Goal: Task Accomplishment & Management: Use online tool/utility

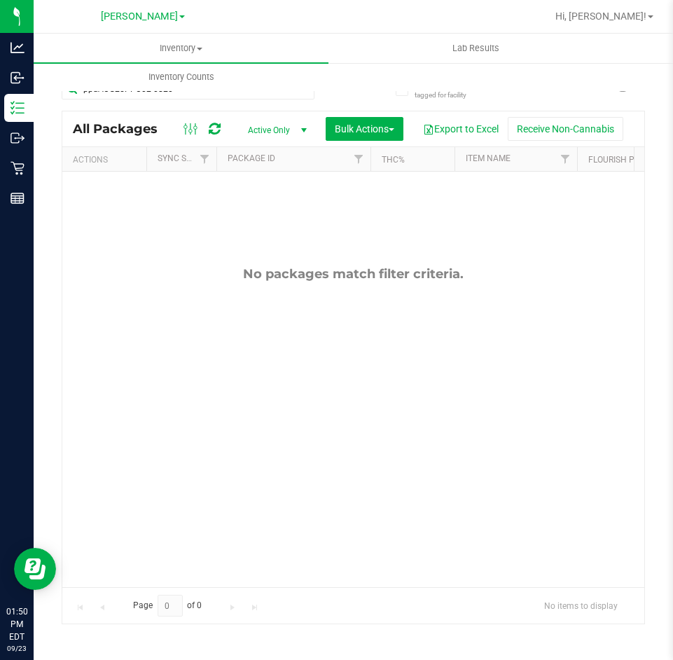
click at [393, 487] on div "No packages match filter criteria." at bounding box center [353, 427] width 582 height 510
click at [134, 96] on input "ppuAUG25PPU02-0820" at bounding box center [188, 88] width 253 height 21
click at [172, 95] on input "ppuAUG25PPU02-0820" at bounding box center [188, 88] width 253 height 21
type input "p"
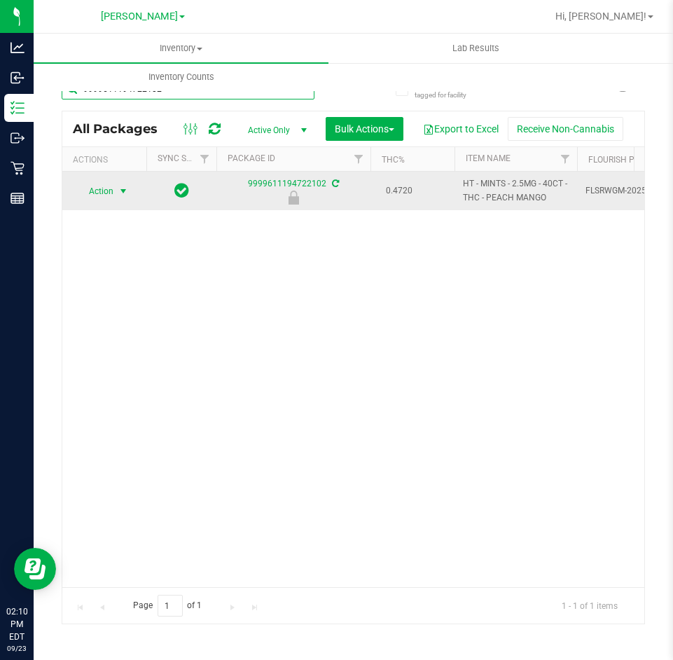
type input "9999611194722102"
click at [121, 192] on span "select" at bounding box center [123, 191] width 11 height 11
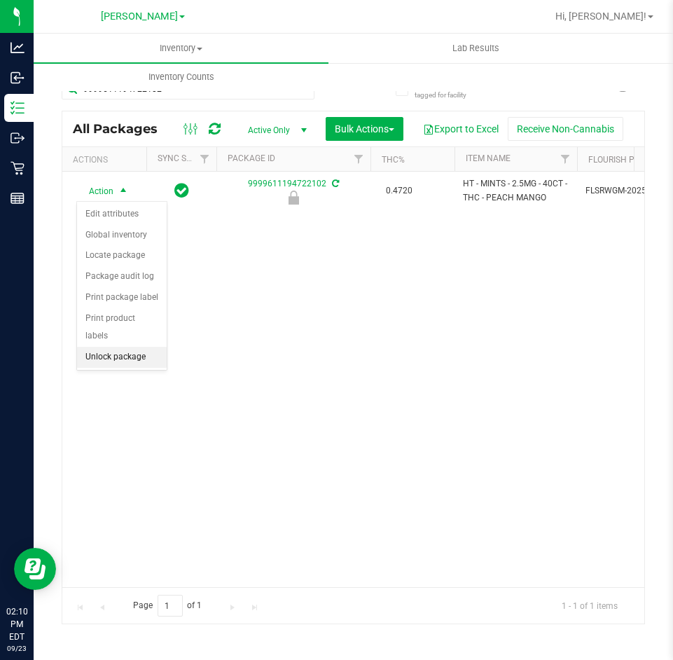
click at [128, 347] on li "Unlock package" at bounding box center [122, 357] width 90 height 21
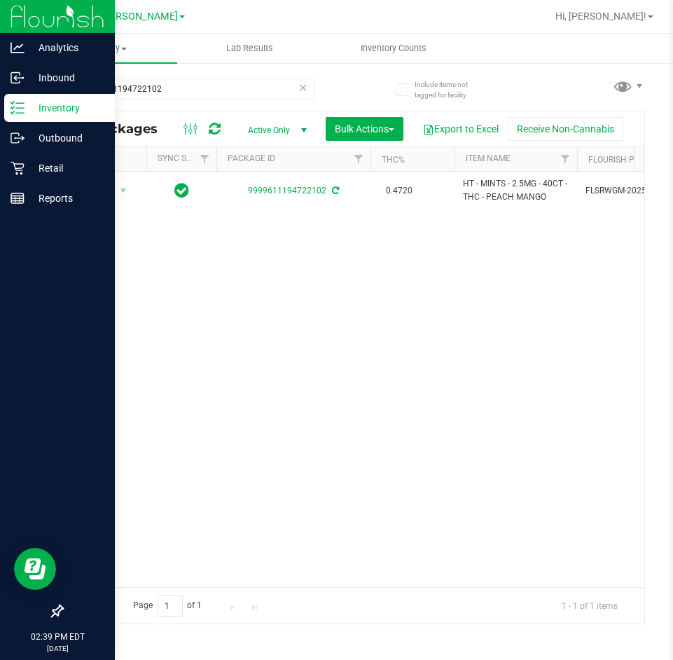
click at [31, 109] on p "Inventory" at bounding box center [67, 107] width 84 height 17
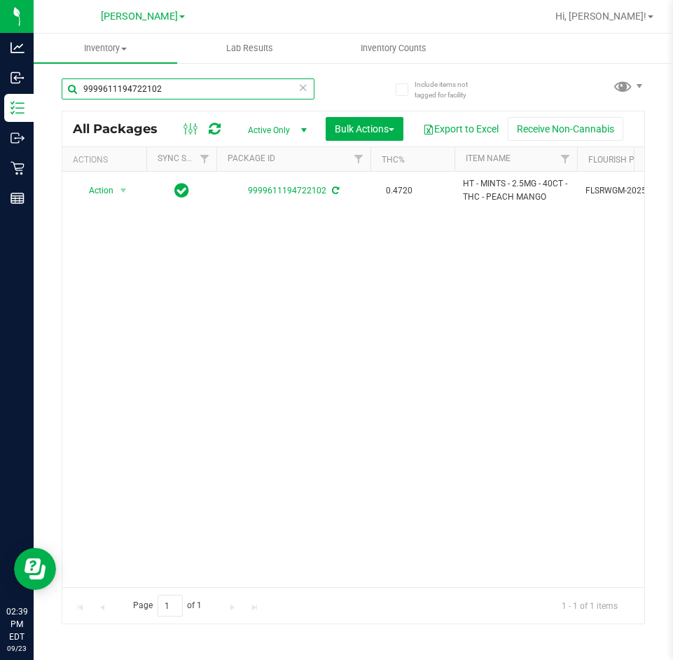
click at [160, 87] on input "9999611194722102" at bounding box center [188, 88] width 253 height 21
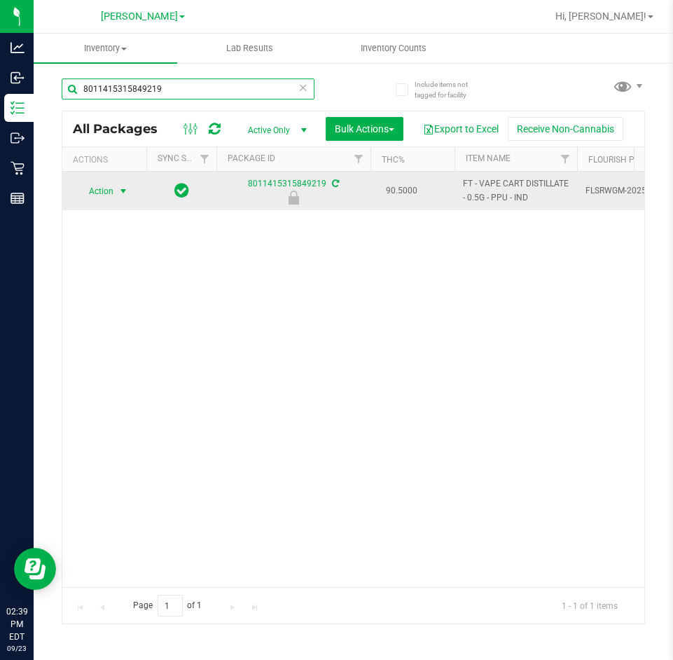
type input "8011415315849219"
click at [130, 188] on span "select" at bounding box center [124, 191] width 18 height 20
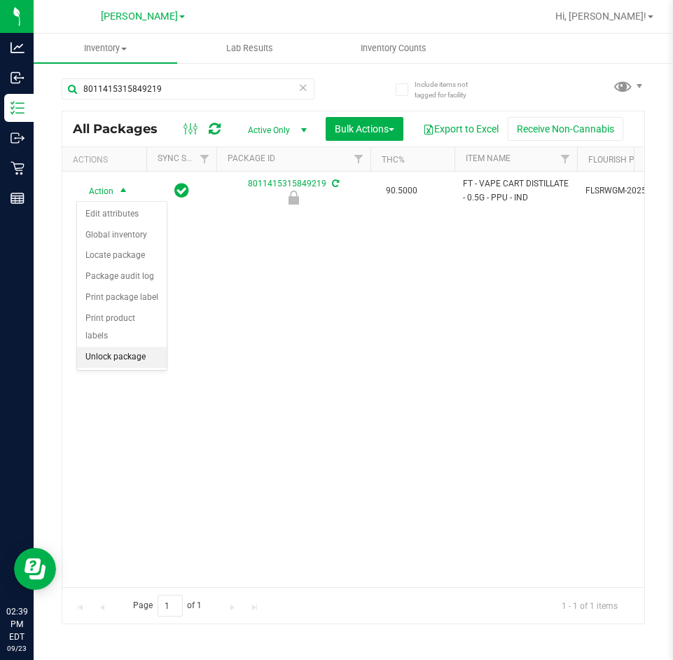
click at [138, 347] on li "Unlock package" at bounding box center [122, 357] width 90 height 21
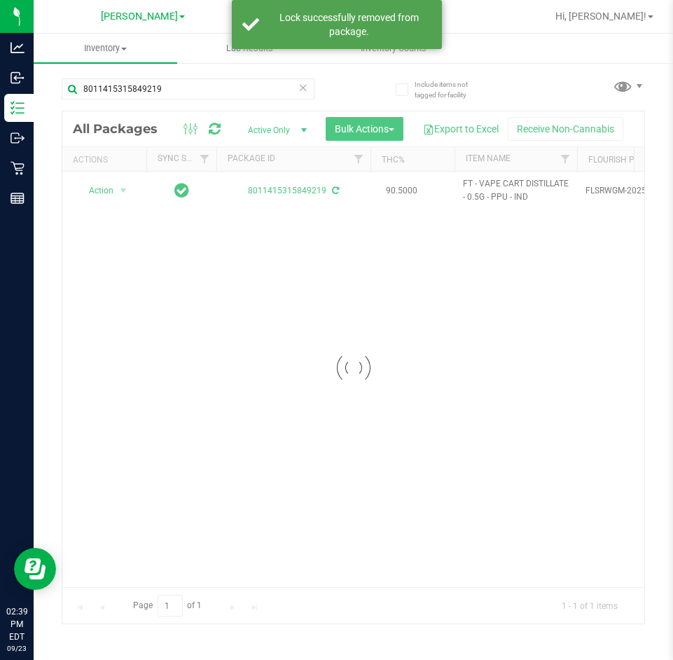
drag, startPoint x: 251, startPoint y: 323, endPoint x: 283, endPoint y: 294, distance: 43.6
click at [299, 302] on div "Loading... Action Action Adjust qty Create package Edit attributes Global inven…" at bounding box center [353, 379] width 582 height 415
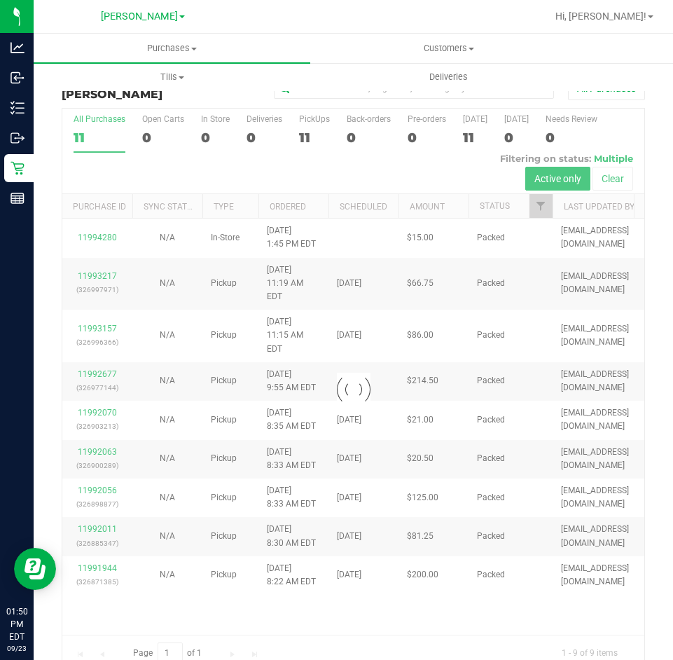
scroll to position [26, 0]
